Goal: Book appointment/travel/reservation

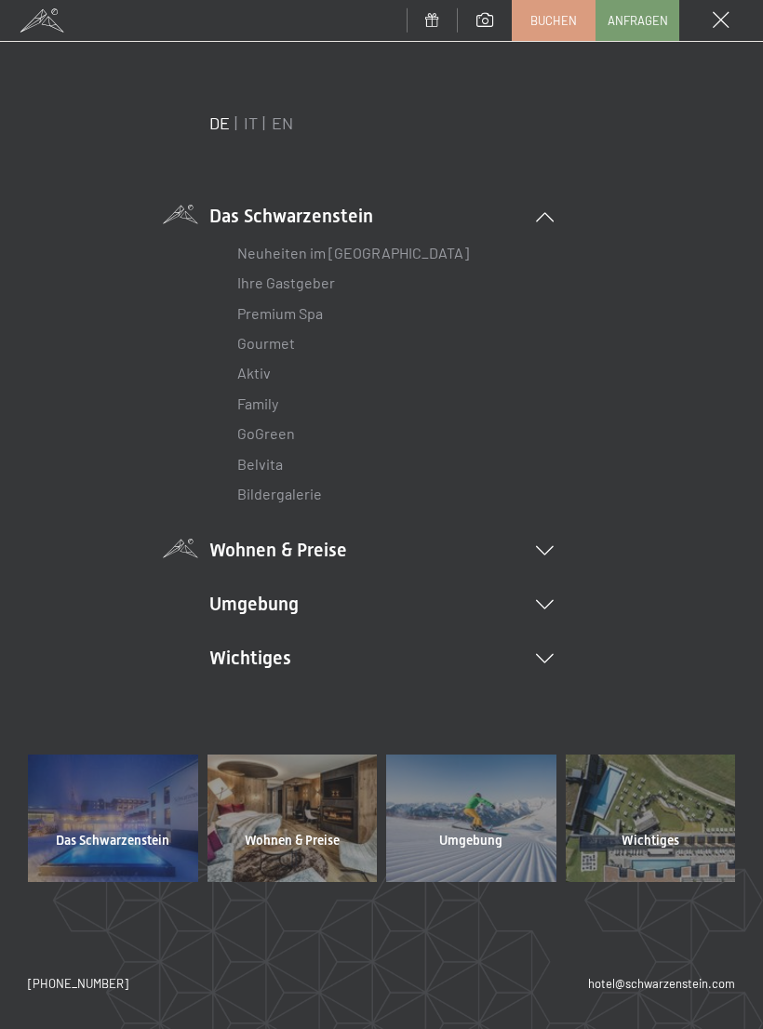
click at [527, 537] on li "Wohnen & Preise Inklusivleistungen Zimmer & Preise Liste Angebote Liste Familie…" at bounding box center [381, 550] width 344 height 26
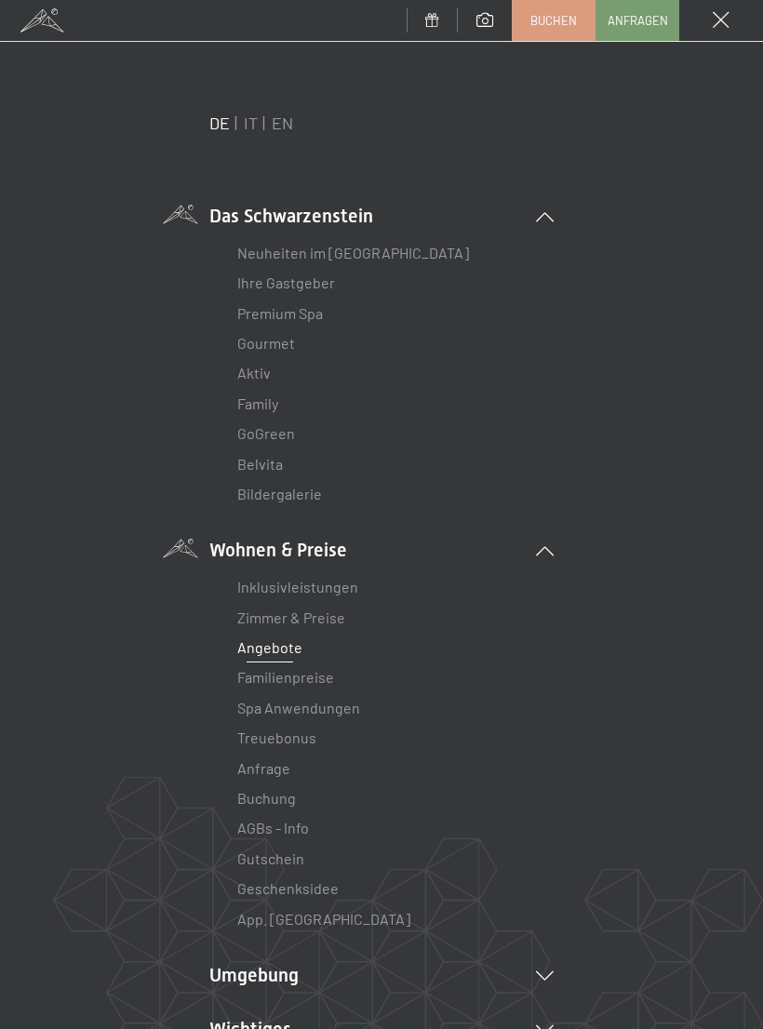
click at [298, 647] on link "Angebote" at bounding box center [269, 647] width 65 height 18
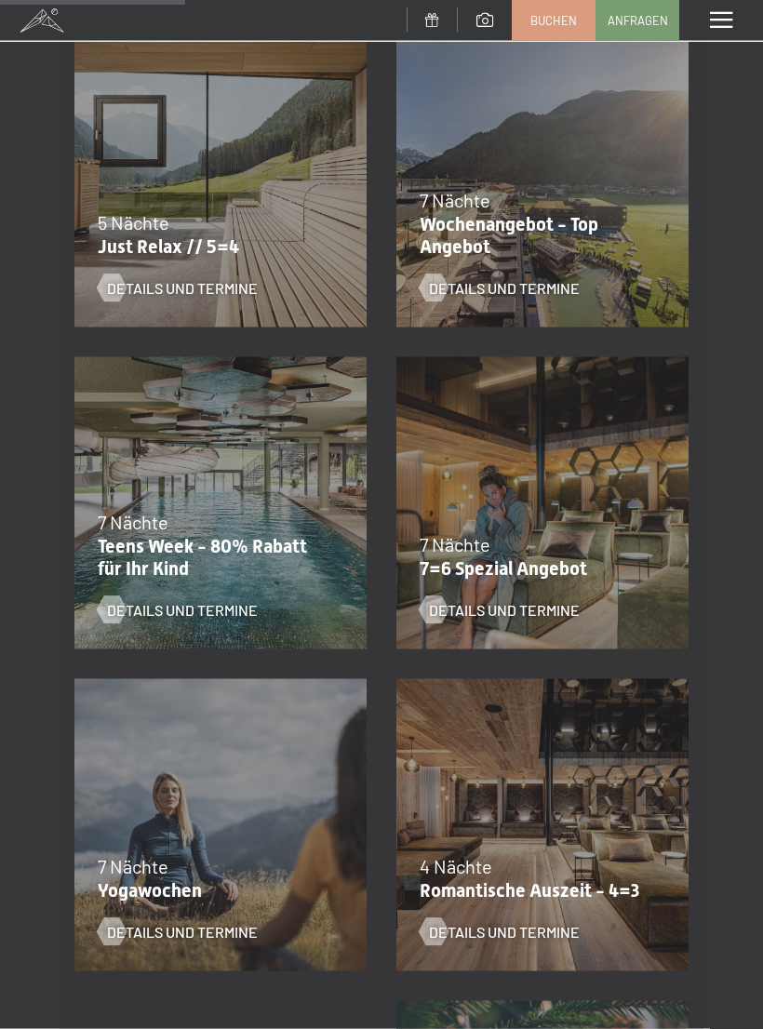
scroll to position [726, 0]
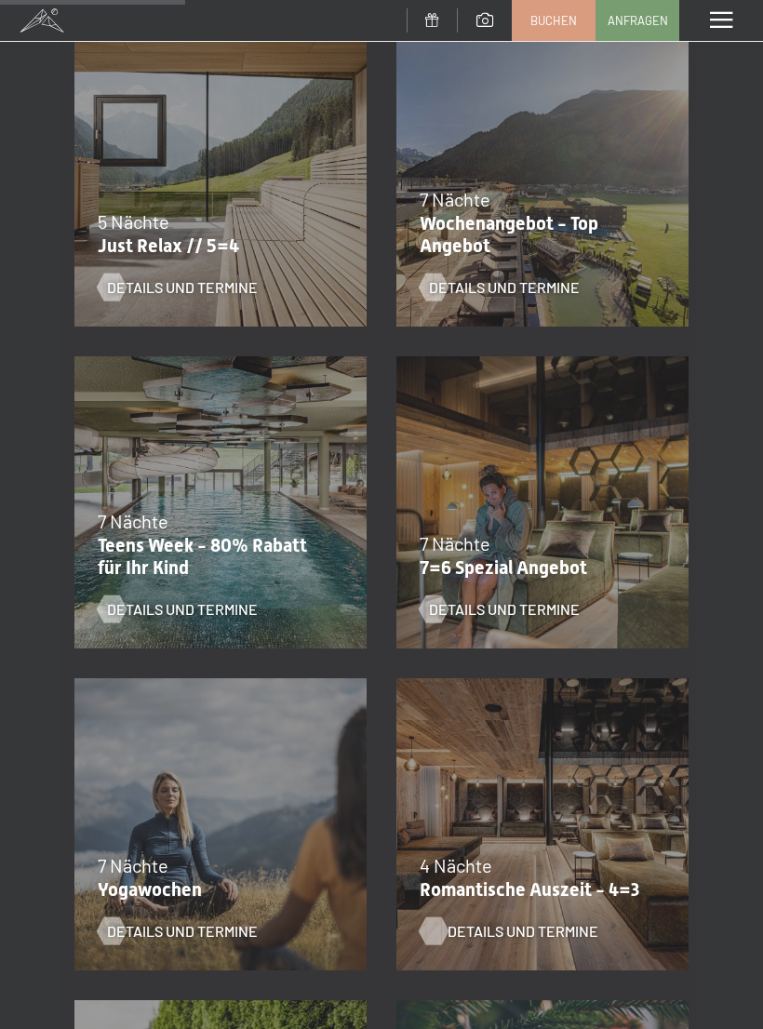
click at [530, 928] on span "Details und Termine" at bounding box center [522, 931] width 151 height 20
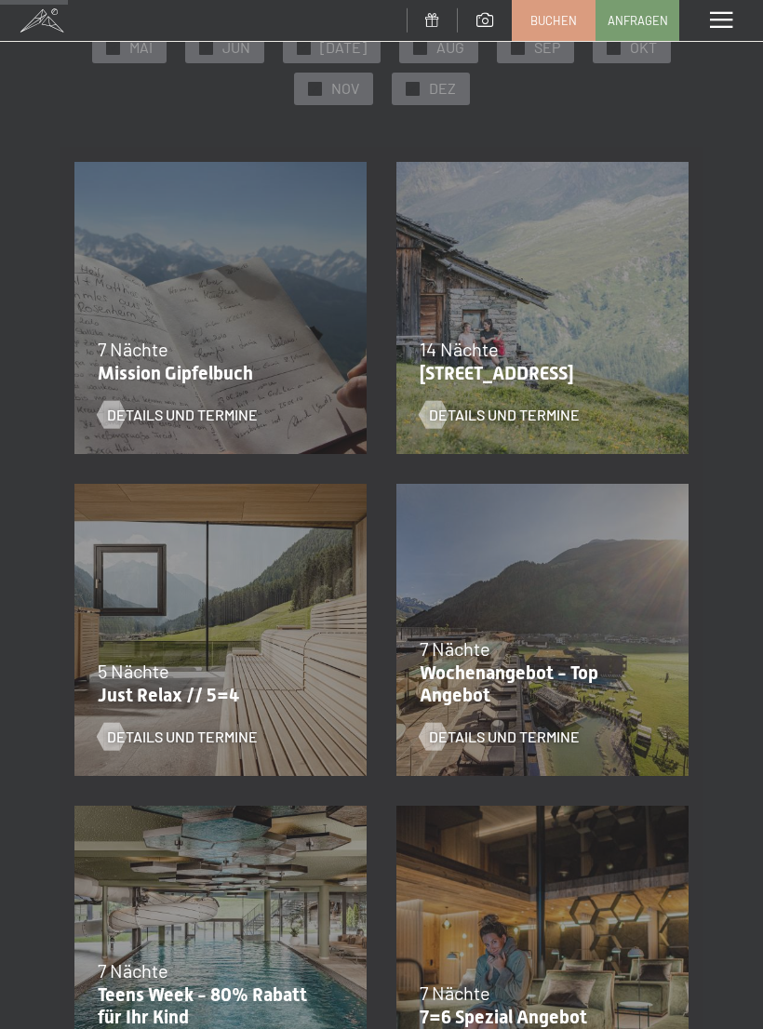
scroll to position [275, 0]
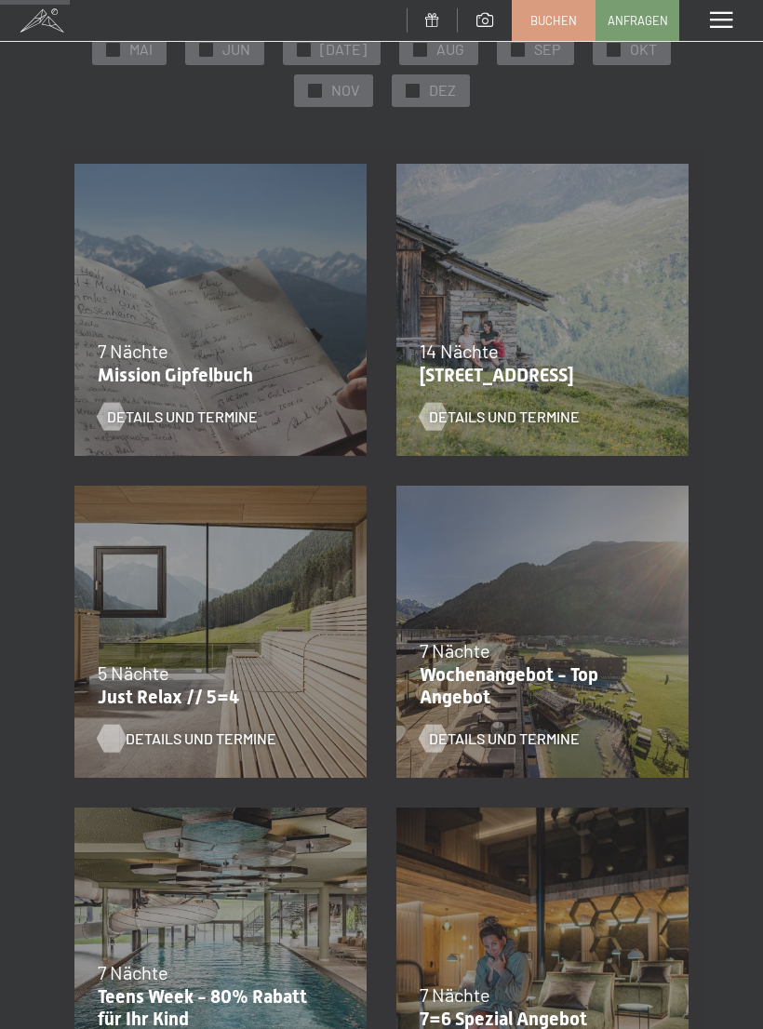
click at [206, 745] on span "Details und Termine" at bounding box center [201, 738] width 151 height 20
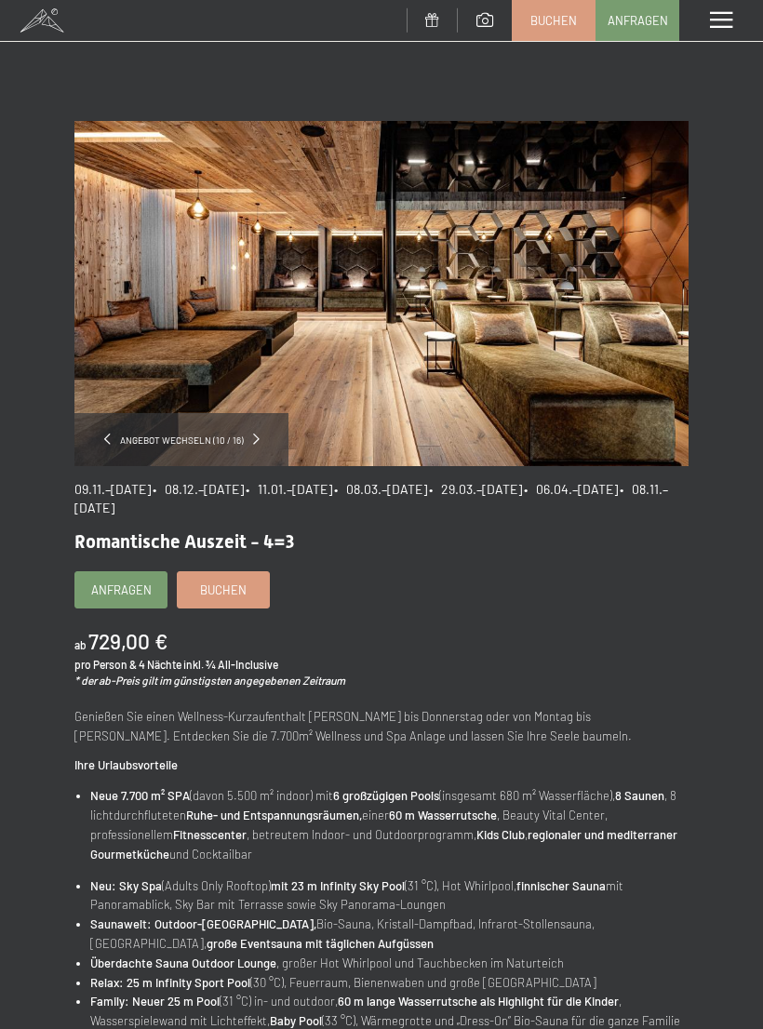
click at [482, 538] on h1 "Romantische Auszeit - 4=3" at bounding box center [381, 541] width 614 height 22
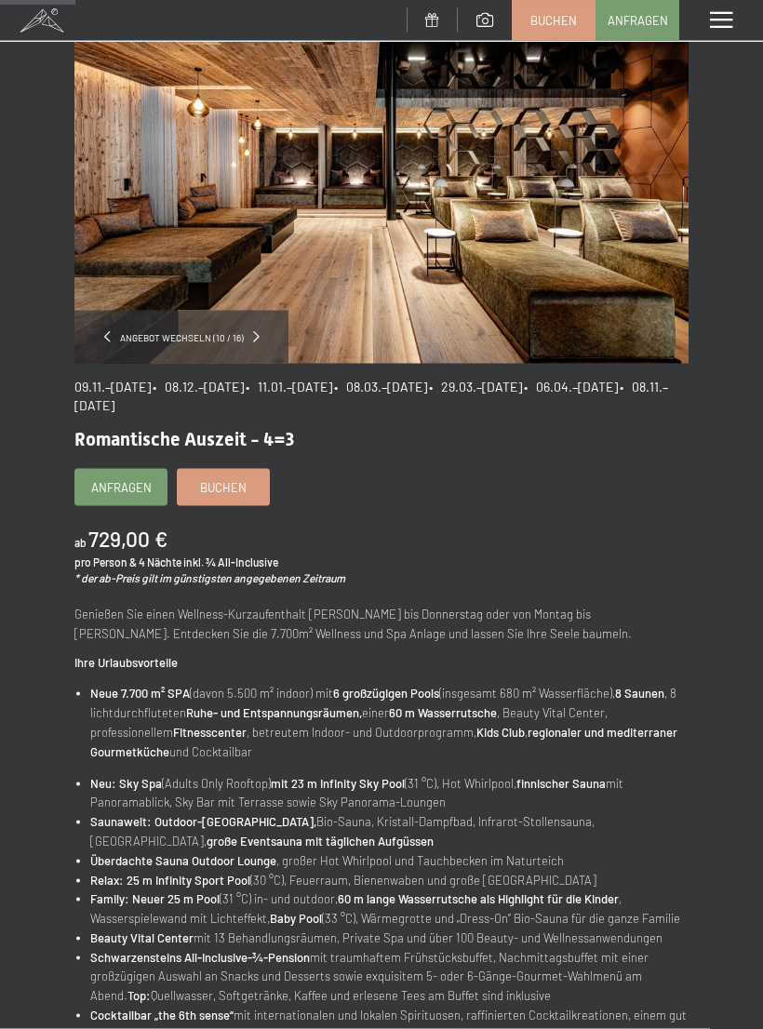
scroll to position [107, 0]
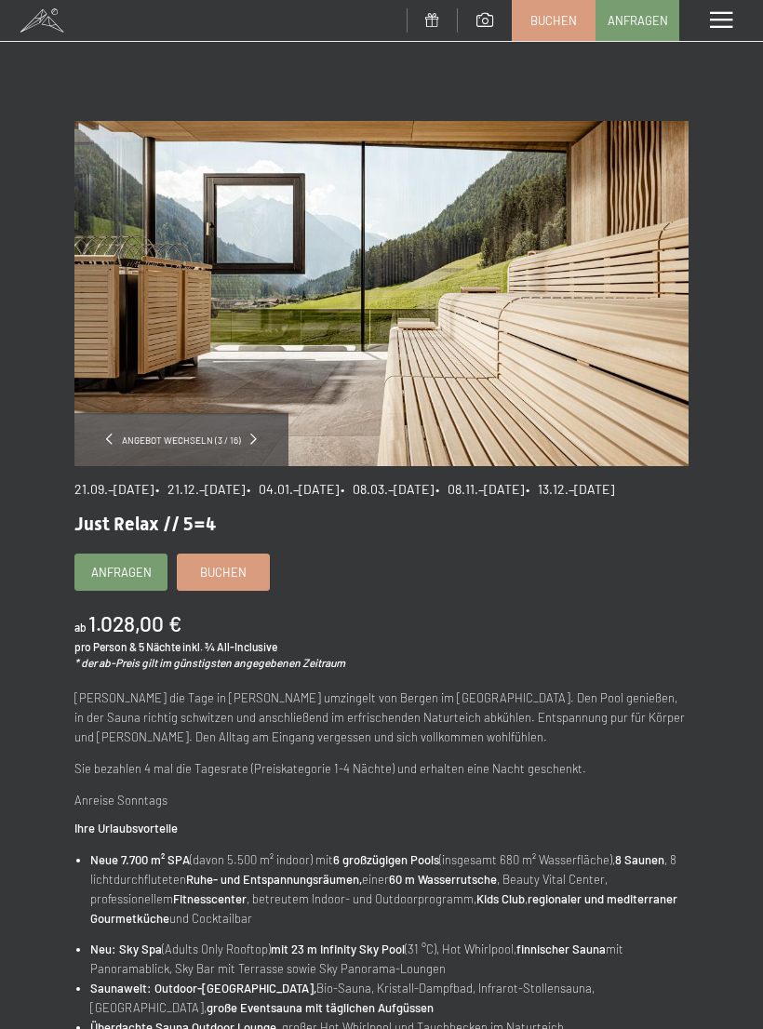
click at [28, 810] on div "Angebot wechseln (3 / 16) 21.09.–[DATE] • 21.12.–[DATE] • 04.01.–[DATE] • 08.03…" at bounding box center [381, 819] width 763 height 1396
click at [80, 821] on div "21.09.–[DATE] • 21.12.–[DATE] • 04.01.–[DATE] • 08.03.–[DATE] • 08.11.–[DATE] •…" at bounding box center [381, 977] width 614 height 1022
